Goal: Task Accomplishment & Management: Manage account settings

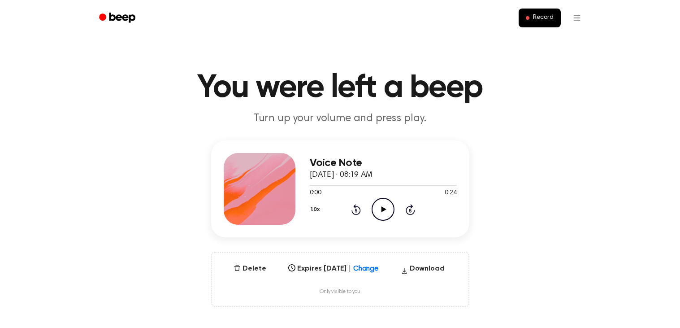
click at [375, 201] on icon "Play Audio" at bounding box center [382, 209] width 23 height 23
click at [440, 236] on div "Voice Note [DATE] · 08:19 AM 0:14 0:24 Your browser does not support the [objec…" at bounding box center [340, 188] width 258 height 97
drag, startPoint x: 403, startPoint y: 184, endPoint x: 385, endPoint y: 174, distance: 20.8
click at [385, 174] on div "Voice Note [DATE] · 08:19 AM 0:16 0:24 Your browser does not support the [objec…" at bounding box center [383, 189] width 147 height 72
click at [387, 185] on div at bounding box center [363, 185] width 106 height 1
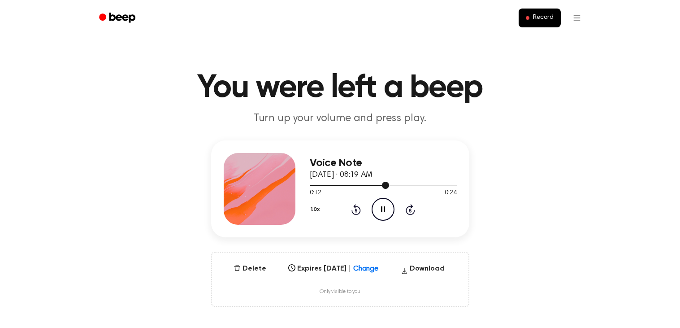
click at [314, 185] on div at bounding box center [350, 185] width 80 height 1
click at [380, 211] on icon "Pause Audio" at bounding box center [382, 209] width 23 height 23
click at [380, 211] on icon "Play Audio" at bounding box center [382, 209] width 23 height 23
click at [313, 185] on div at bounding box center [374, 185] width 129 height 1
click at [383, 210] on icon "Pause Audio" at bounding box center [382, 209] width 23 height 23
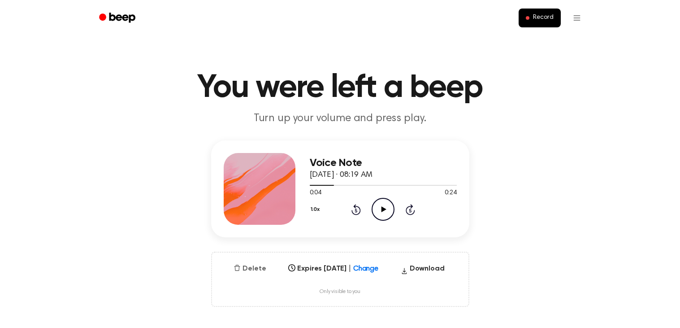
click at [237, 267] on icon "button" at bounding box center [237, 267] width 6 height 6
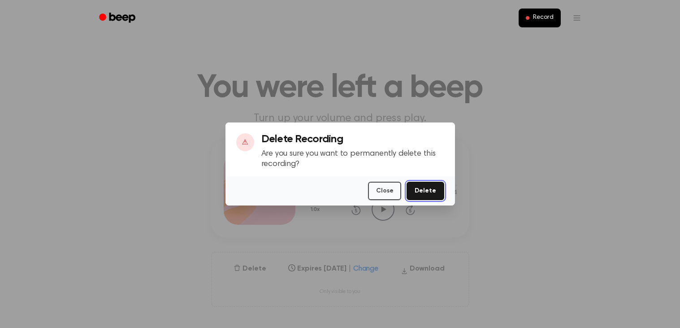
click at [435, 188] on button "Delete" at bounding box center [424, 190] width 37 height 18
